Goal: Task Accomplishment & Management: Manage account settings

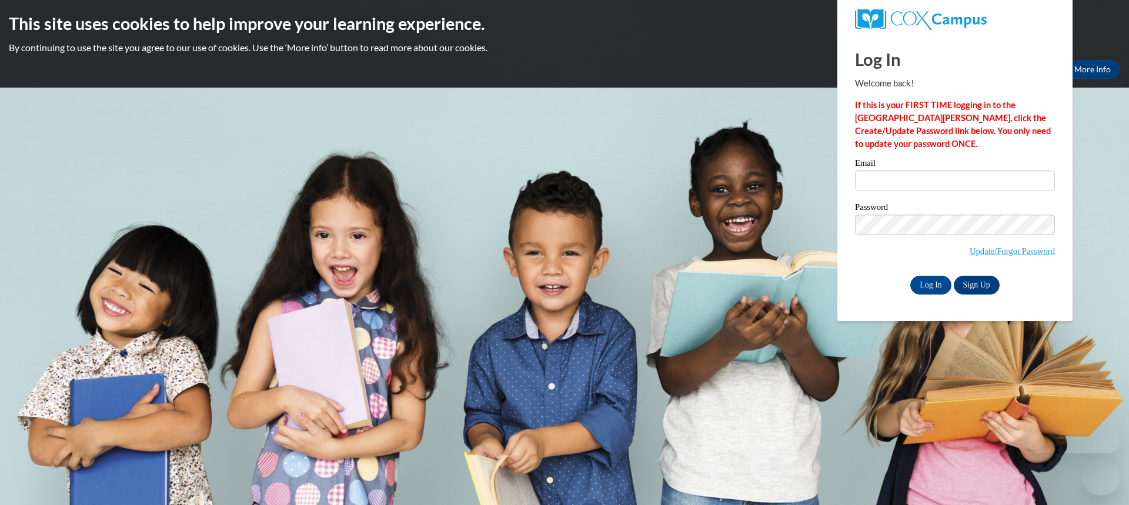
type input "esegrin@depere.k12.wi.us"
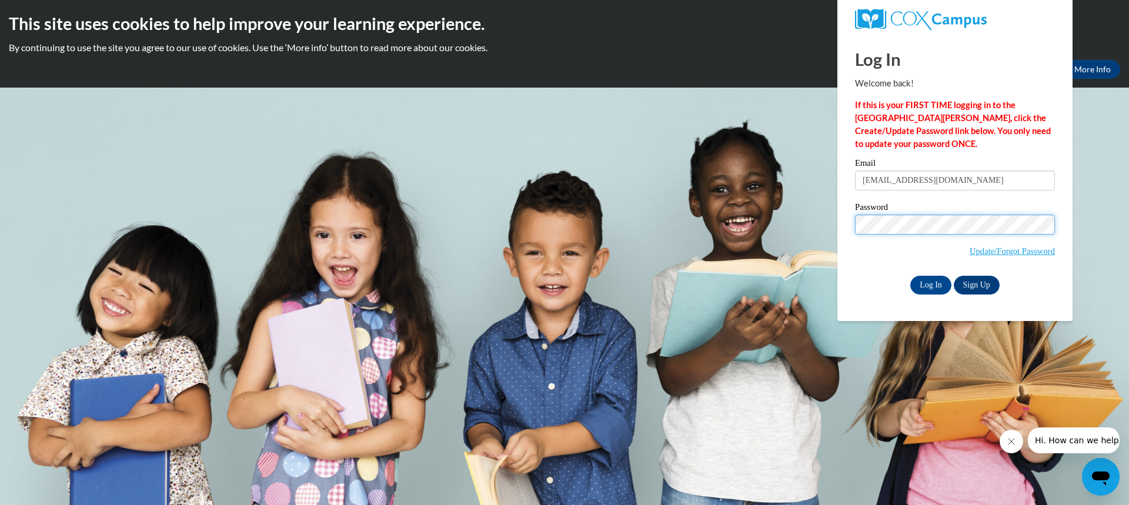
click at [910, 276] on input "Log In" at bounding box center [930, 285] width 41 height 19
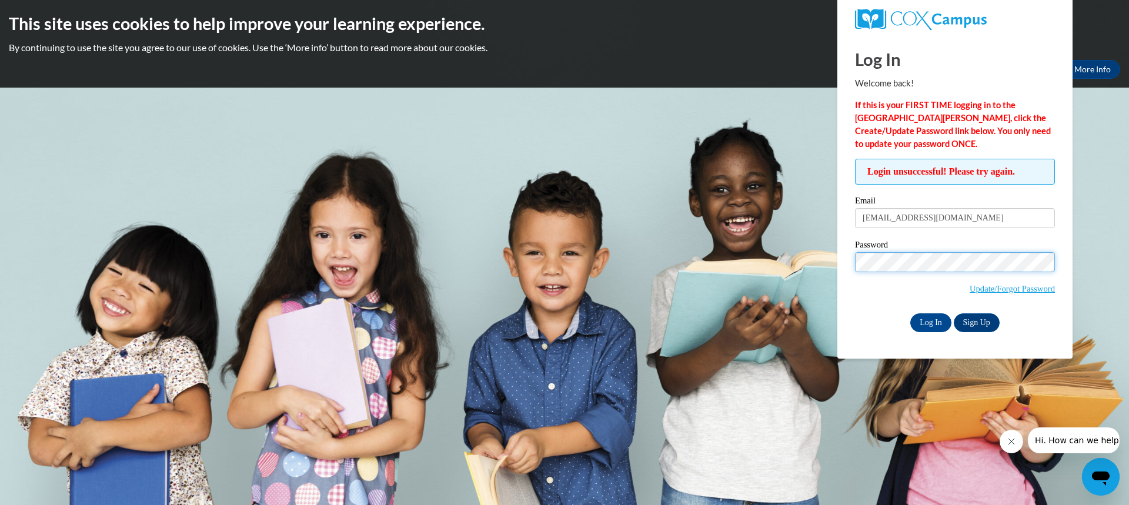
click at [910, 313] on input "Log In" at bounding box center [930, 322] width 41 height 19
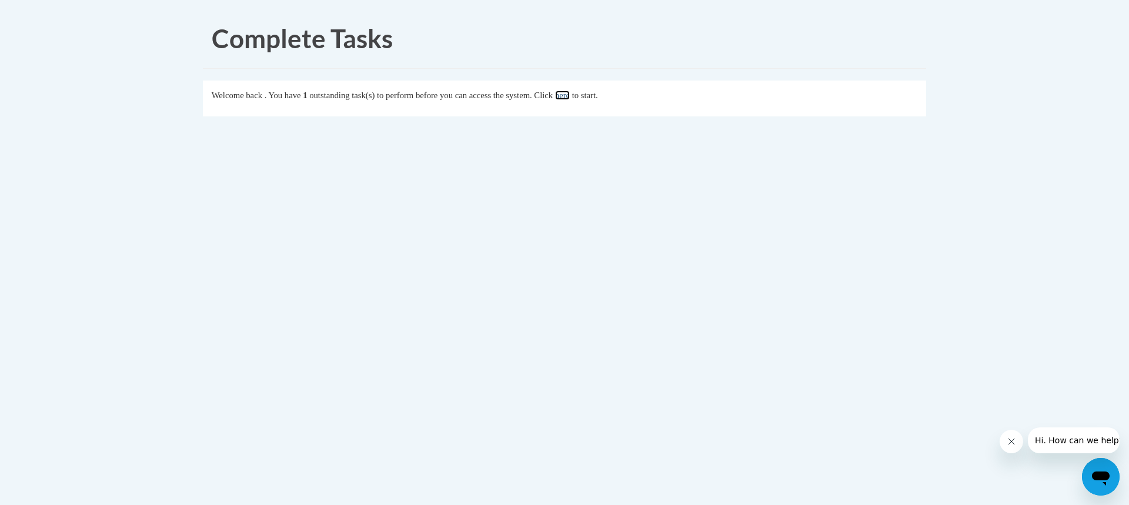
click at [570, 92] on link "here" at bounding box center [562, 95] width 15 height 9
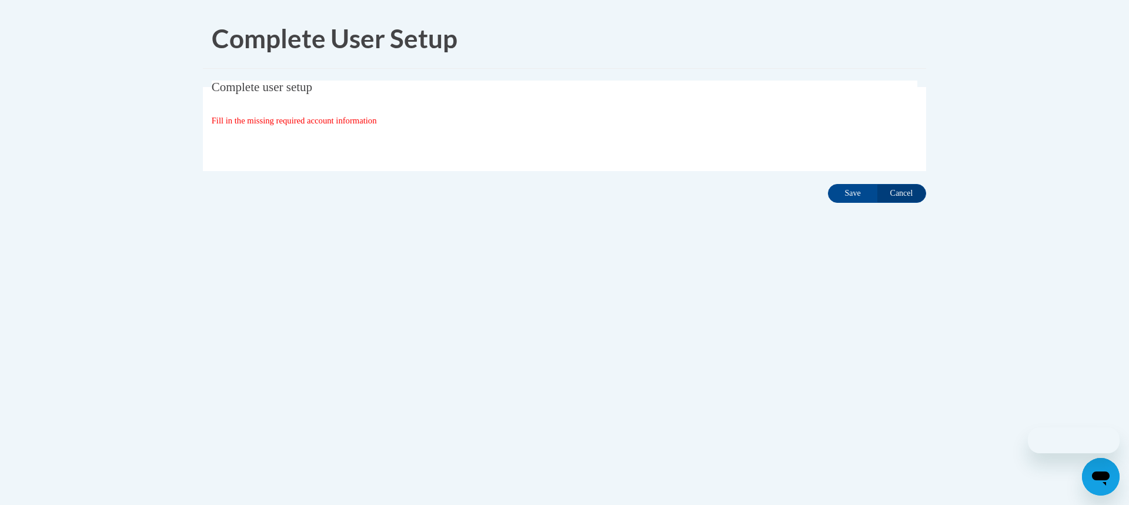
click at [826, 189] on div "Complete user setup Fill in the missing required account information User Profi…" at bounding box center [564, 144] width 741 height 127
click at [847, 189] on input "Save" at bounding box center [852, 193] width 49 height 19
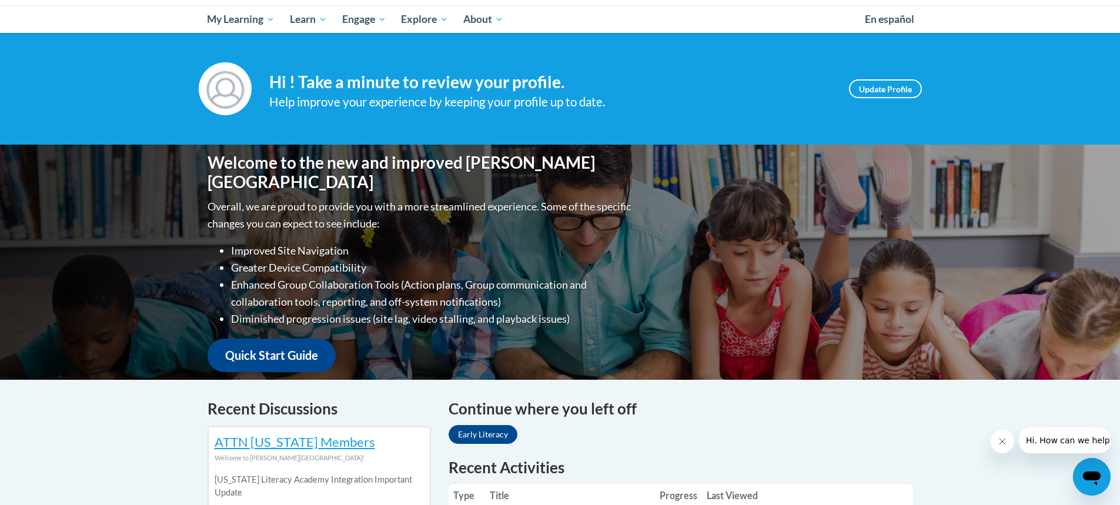
scroll to position [118, 0]
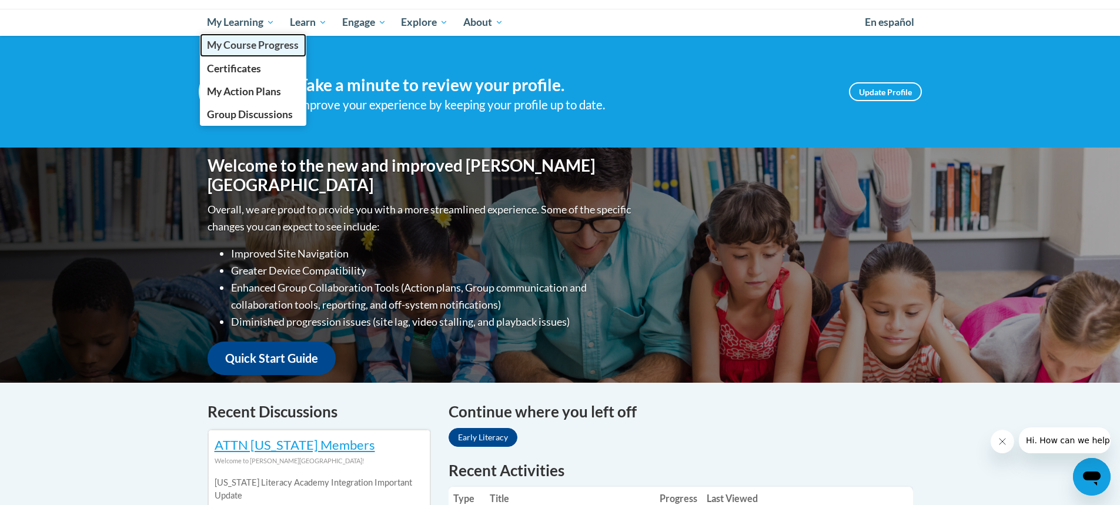
drag, startPoint x: 255, startPoint y: 49, endPoint x: 485, endPoint y: 101, distance: 235.6
click at [256, 49] on span "My Course Progress" at bounding box center [253, 45] width 92 height 12
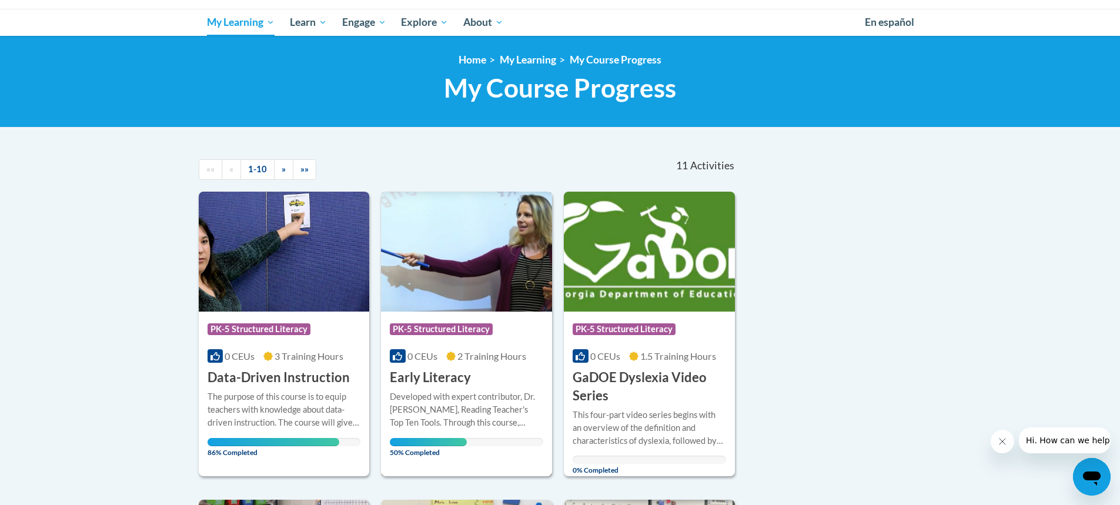
click at [480, 289] on img at bounding box center [466, 252] width 171 height 120
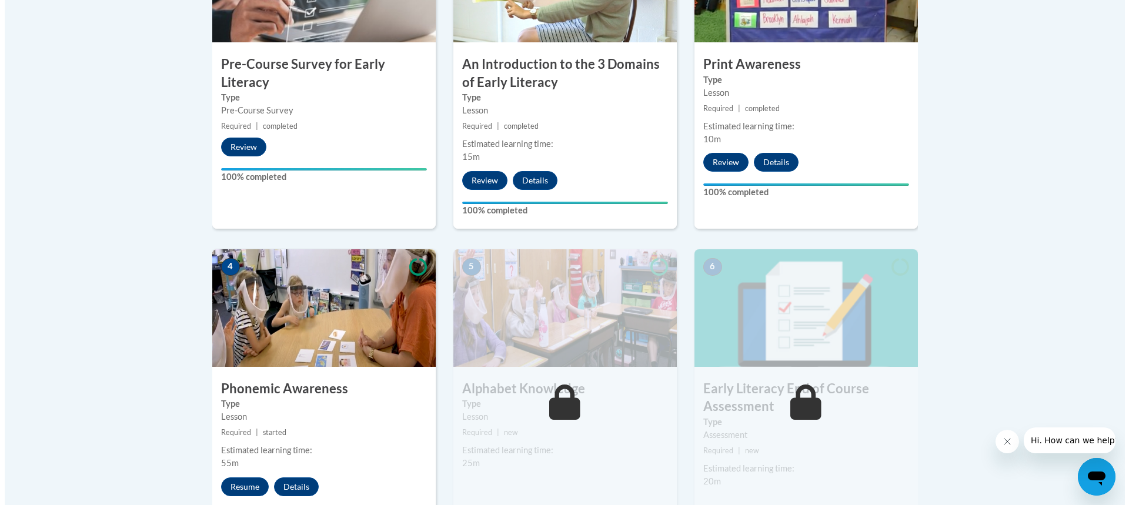
scroll to position [647, 0]
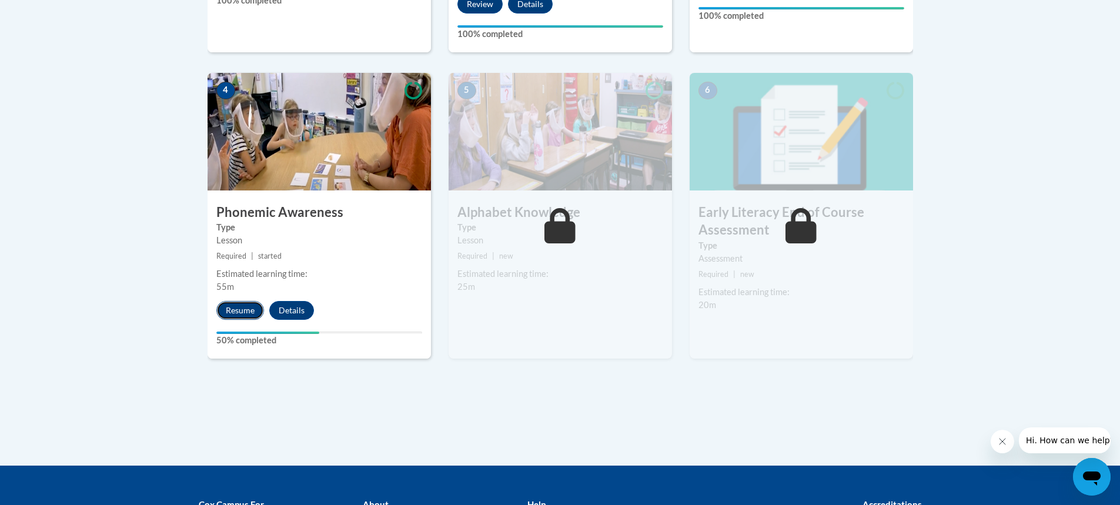
click at [249, 312] on button "Resume" at bounding box center [240, 310] width 48 height 19
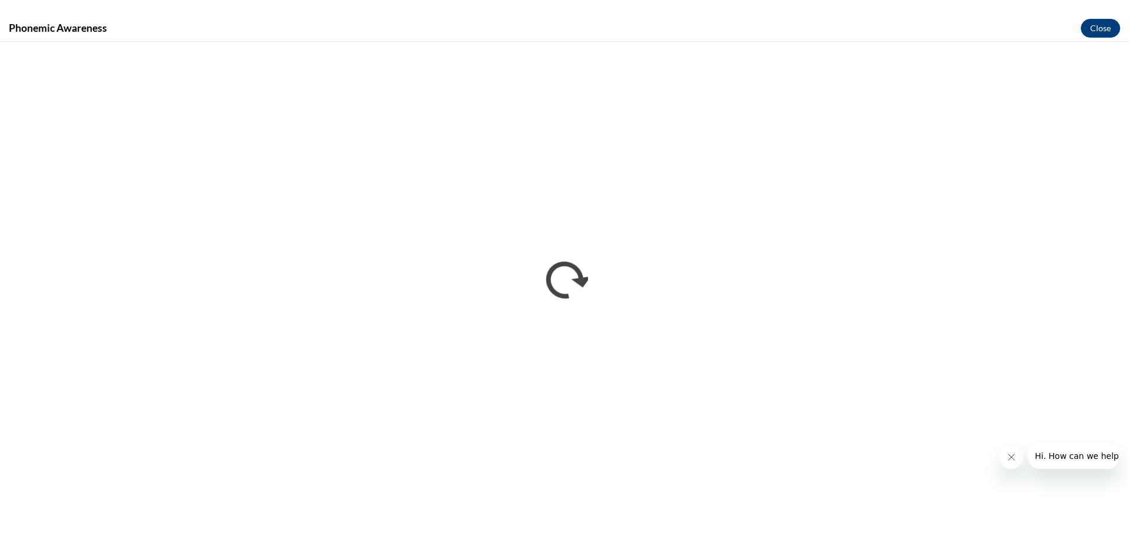
scroll to position [0, 0]
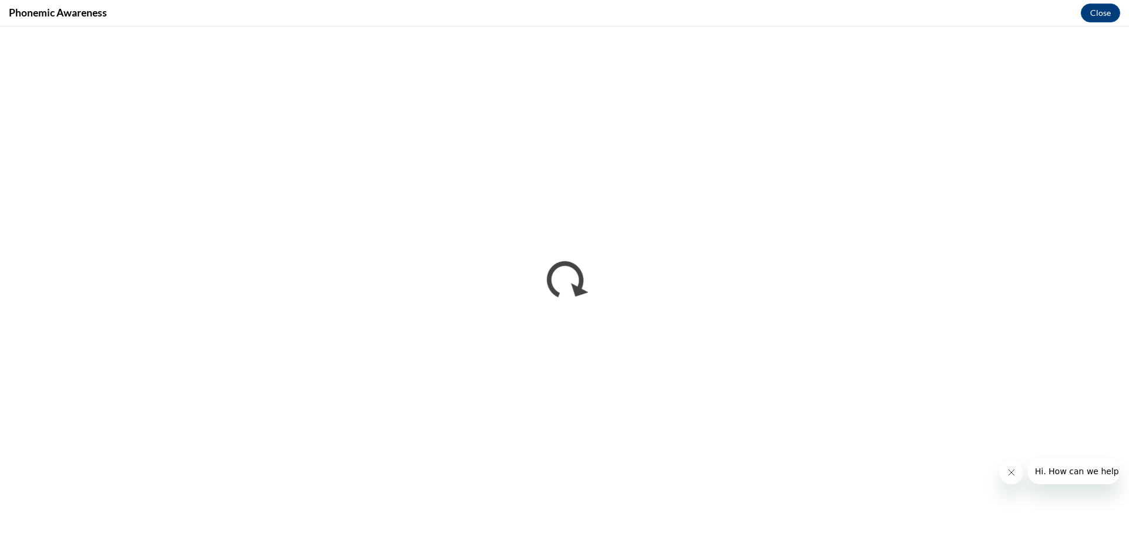
click at [1010, 467] on icon "Close message from company" at bounding box center [1010, 471] width 9 height 9
